Goal: Task Accomplishment & Management: Use online tool/utility

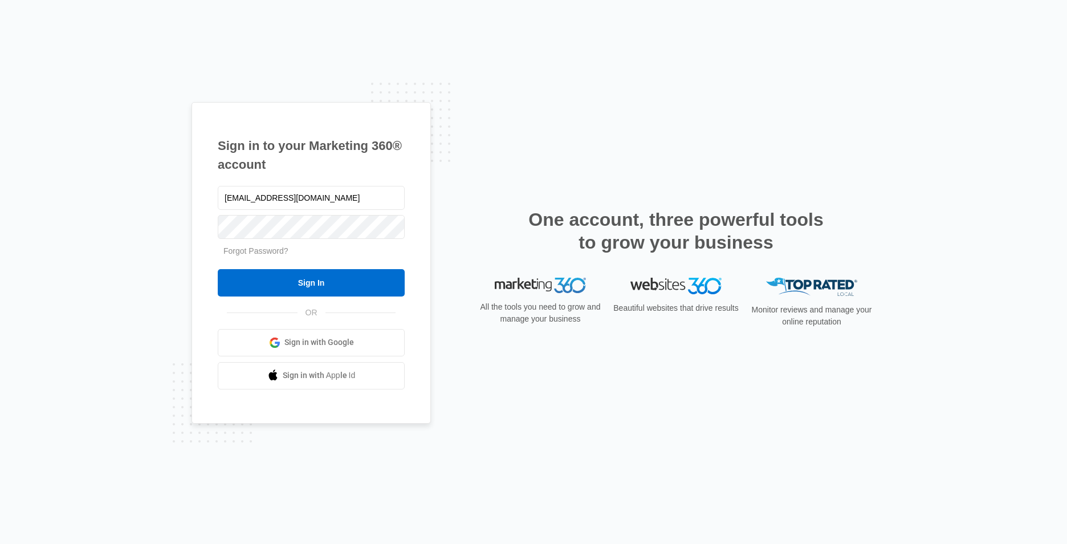
type input "[EMAIL_ADDRESS][DOMAIN_NAME]"
click at [218, 269] on input "Sign In" at bounding box center [311, 282] width 187 height 27
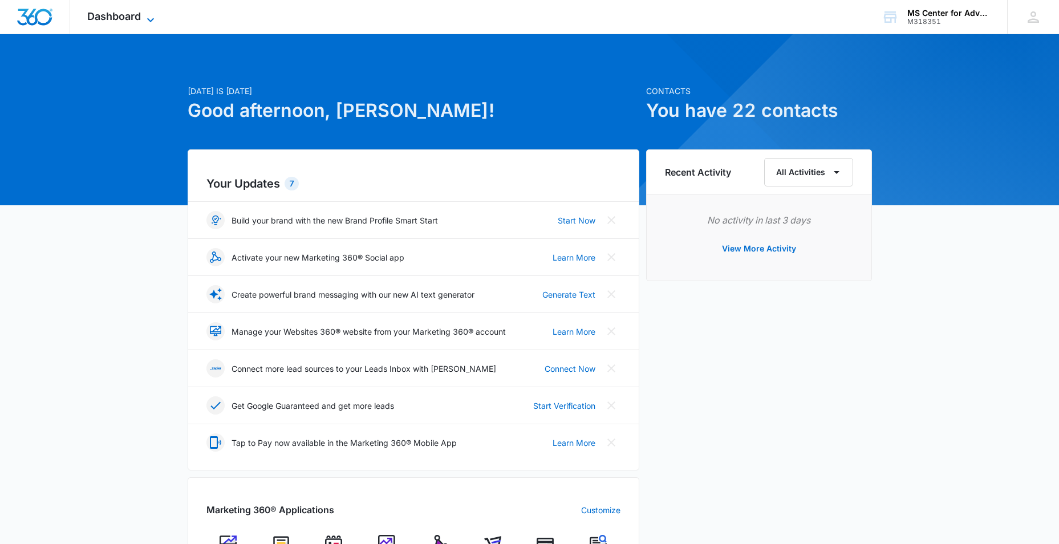
click at [139, 22] on span "Dashboard" at bounding box center [114, 16] width 54 height 12
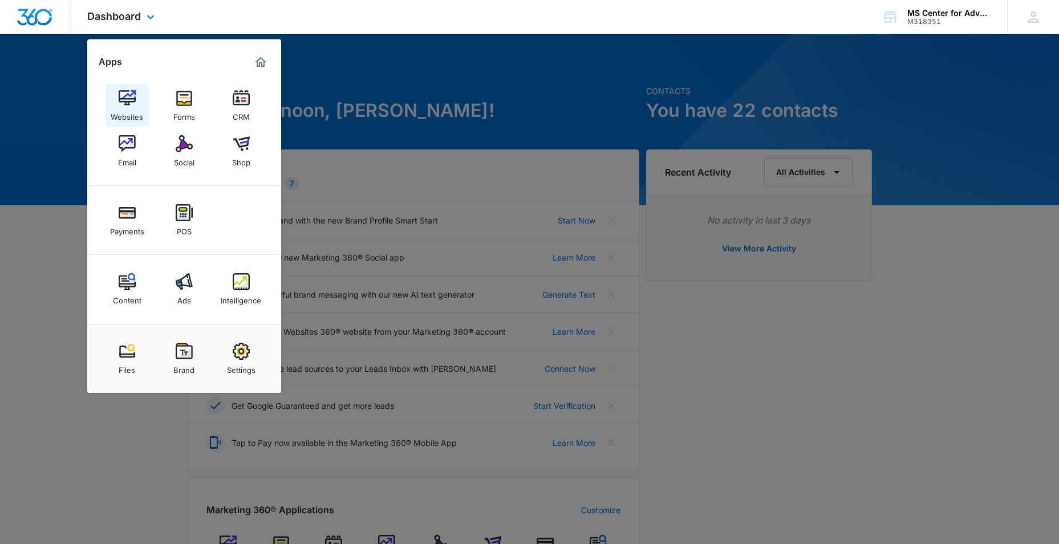
click at [128, 103] on img at bounding box center [127, 98] width 17 height 17
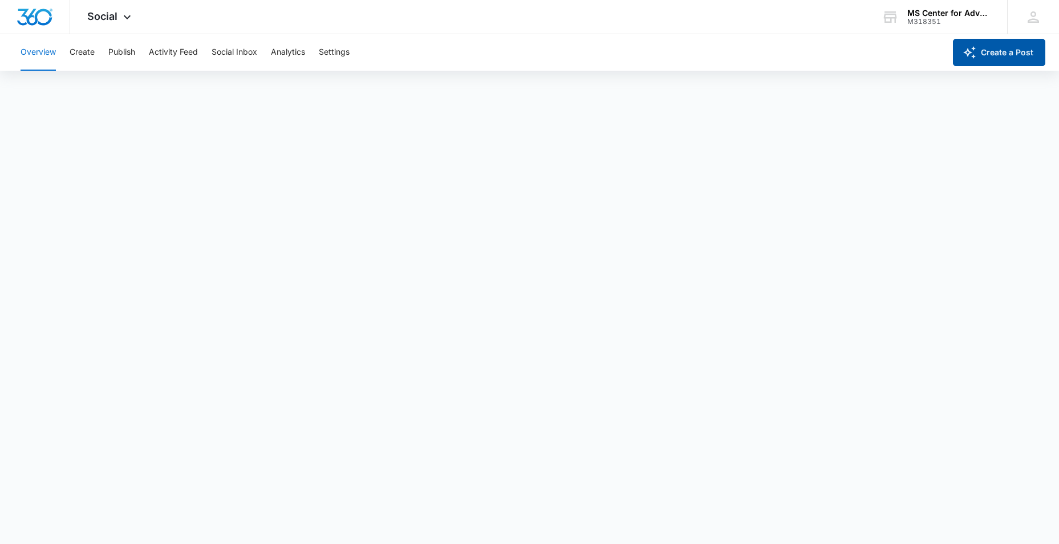
click at [990, 52] on button "Create a Post" at bounding box center [999, 52] width 92 height 27
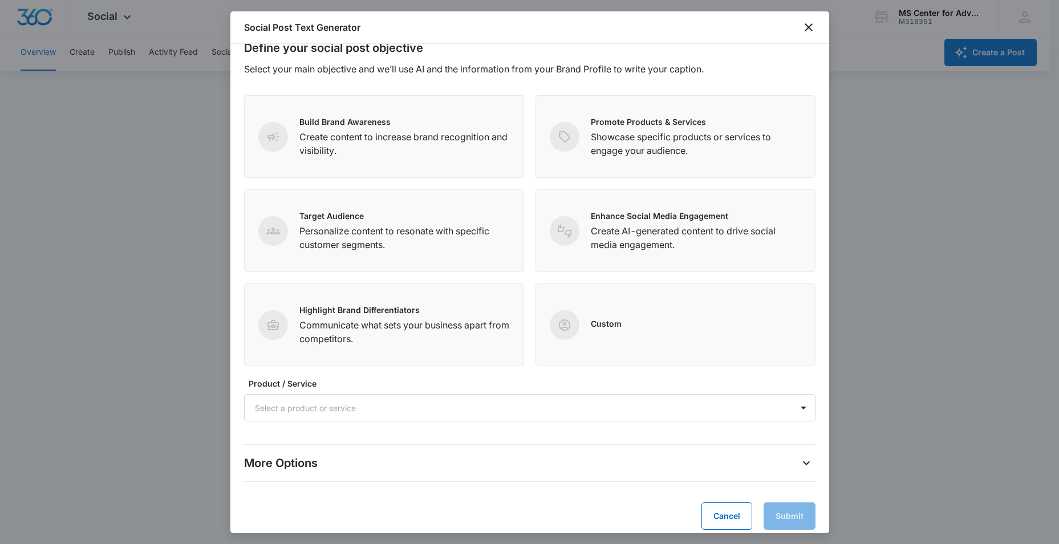
scroll to position [29, 0]
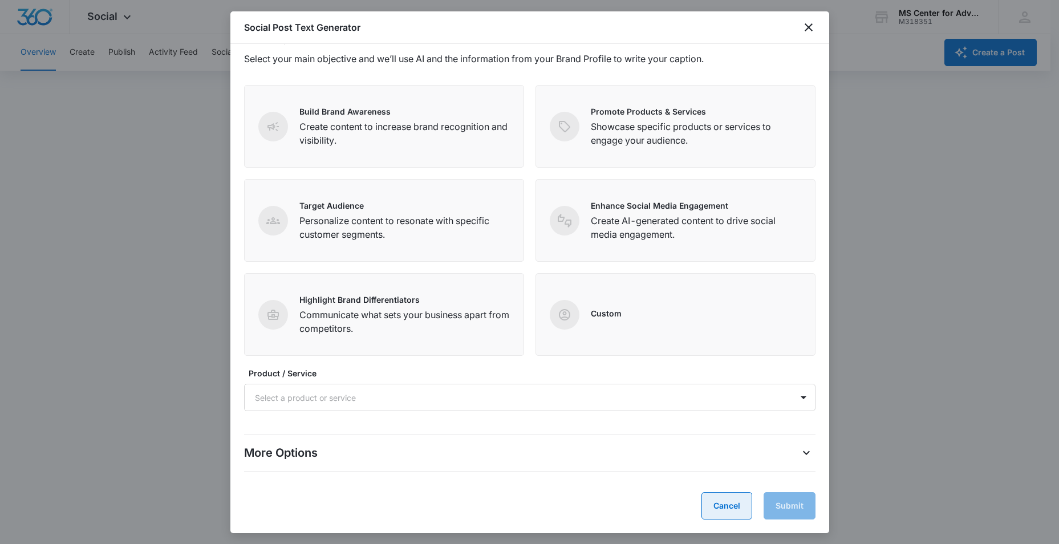
click at [726, 498] on button "Cancel" at bounding box center [726, 505] width 51 height 27
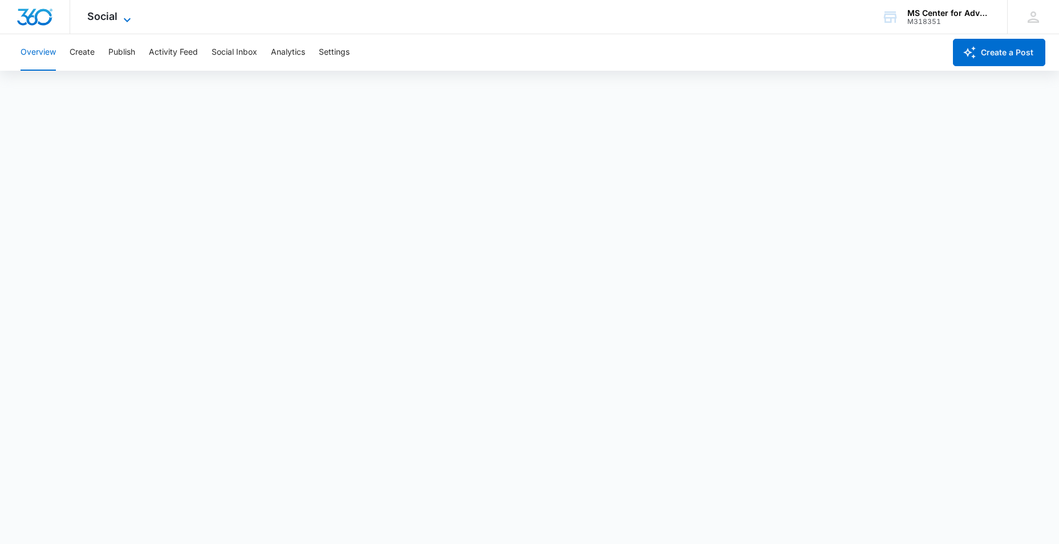
click at [111, 21] on span "Social" at bounding box center [102, 16] width 30 height 12
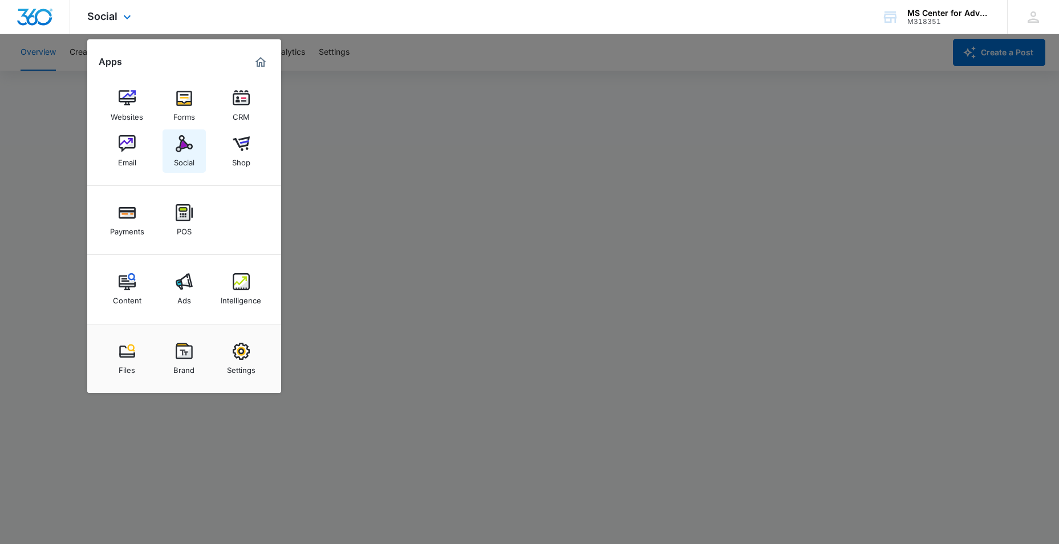
click at [184, 147] on img at bounding box center [184, 143] width 17 height 17
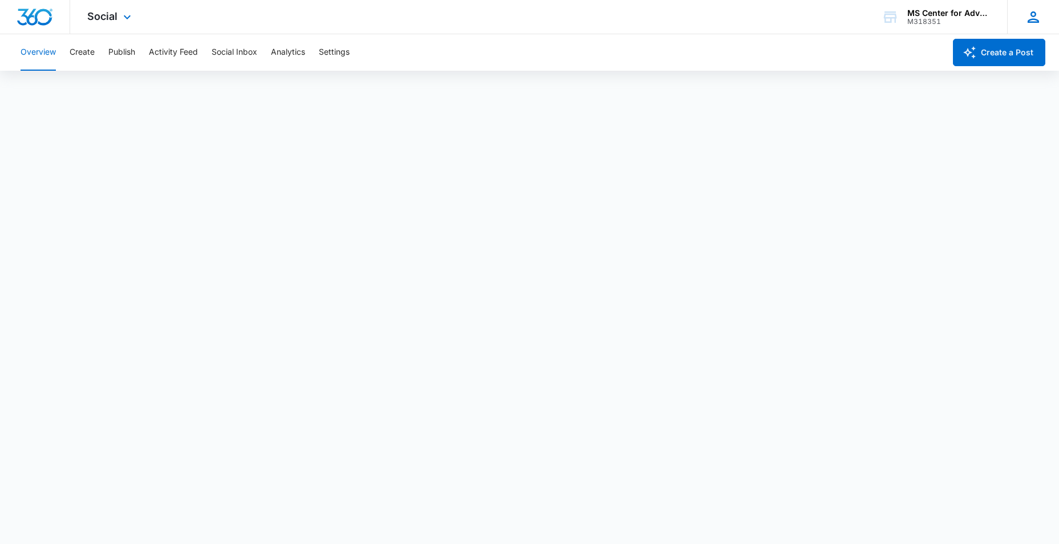
scroll to position [3, 0]
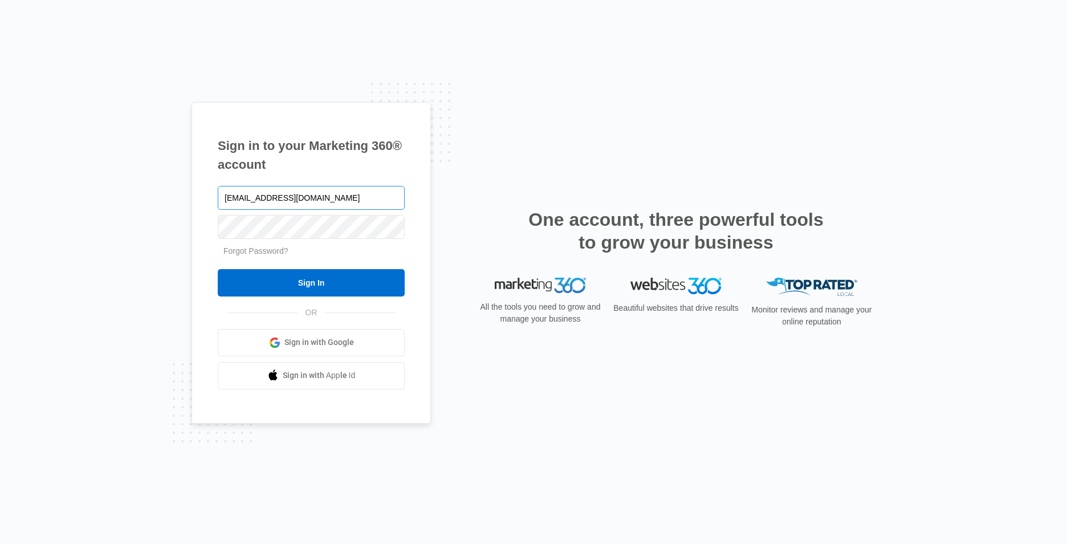
type input "[EMAIL_ADDRESS][DOMAIN_NAME]"
click at [218, 269] on input "Sign In" at bounding box center [311, 282] width 187 height 27
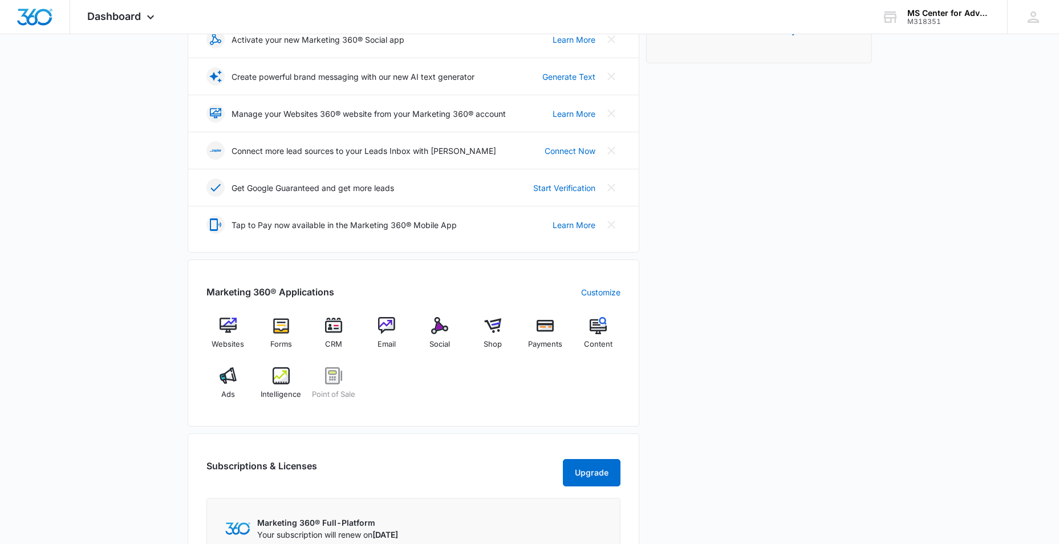
scroll to position [285, 0]
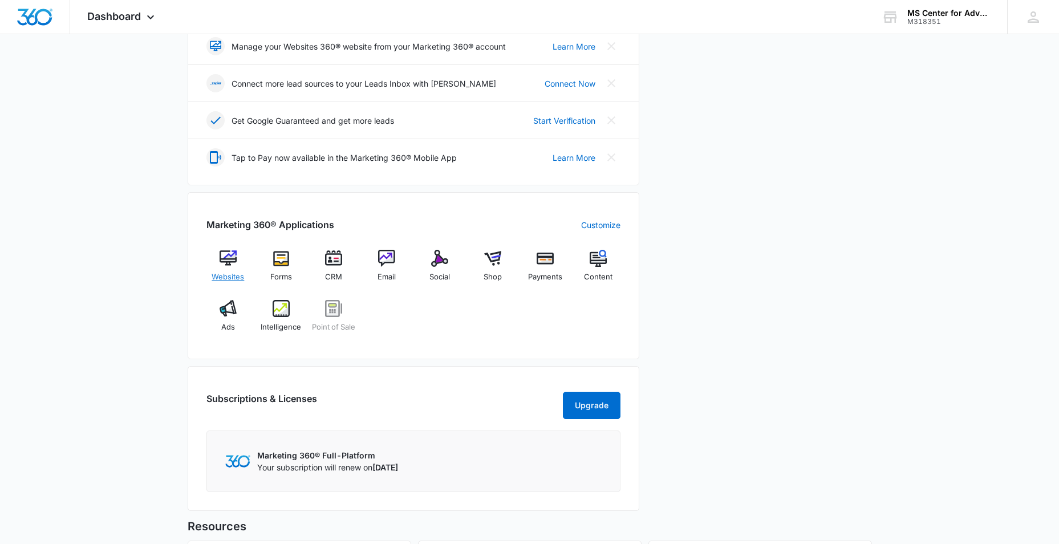
click at [222, 264] on img at bounding box center [227, 258] width 17 height 17
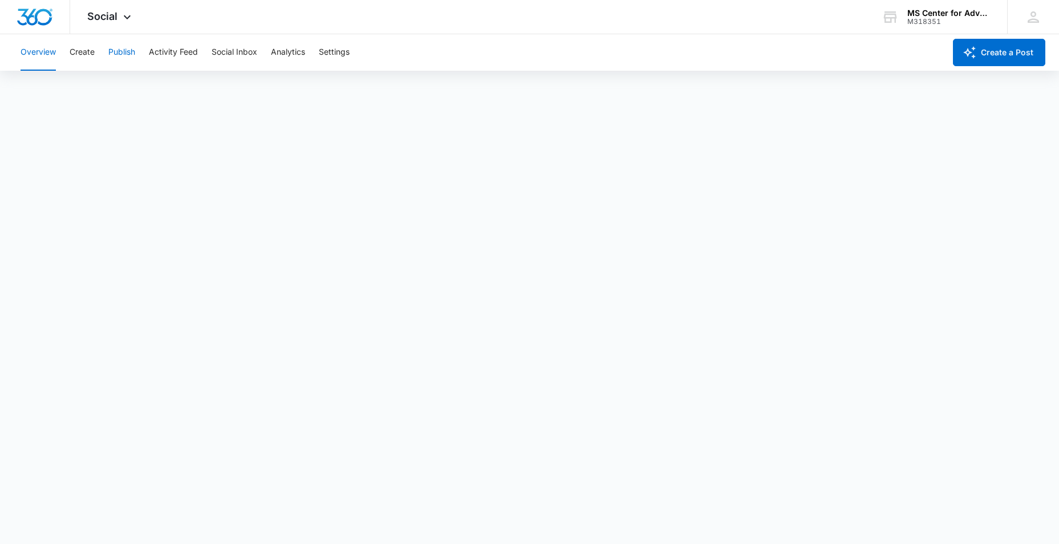
click at [117, 51] on button "Publish" at bounding box center [121, 52] width 27 height 36
click at [112, 90] on div "Calendar Schedules" at bounding box center [529, 87] width 1031 height 32
click at [102, 90] on button "Schedules" at bounding box center [87, 87] width 39 height 32
click at [39, 87] on button "Calendar" at bounding box center [38, 87] width 34 height 32
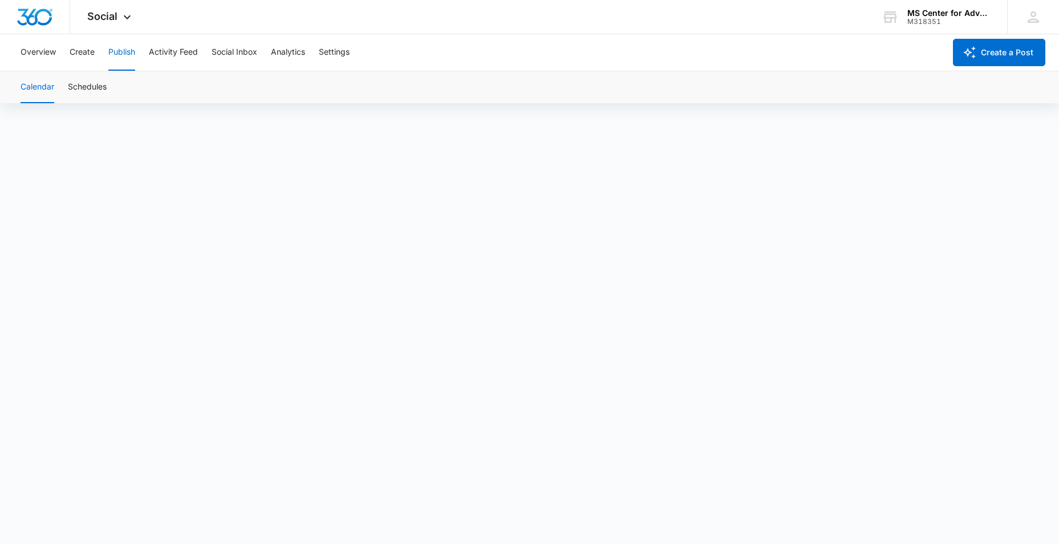
scroll to position [8, 0]
